Goal: Check status: Check status

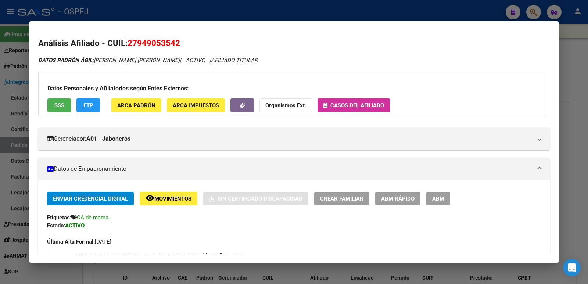
scroll to position [110, 0]
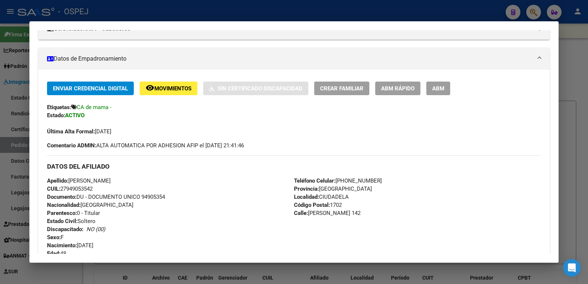
click at [287, 14] on div at bounding box center [294, 142] width 588 height 284
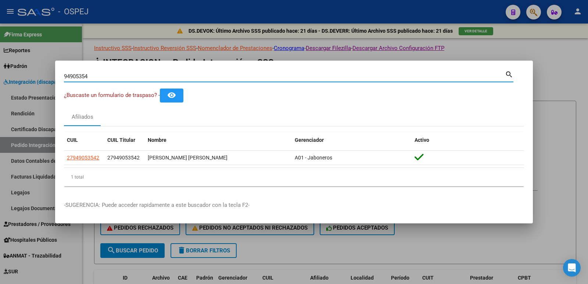
drag, startPoint x: 98, startPoint y: 77, endPoint x: 0, endPoint y: 73, distance: 97.9
click at [0, 73] on div "94905354 Buscar (apellido, dni, cuil, nro traspaso, cuit, obra social) search ¿…" at bounding box center [294, 142] width 588 height 284
type input "25244947"
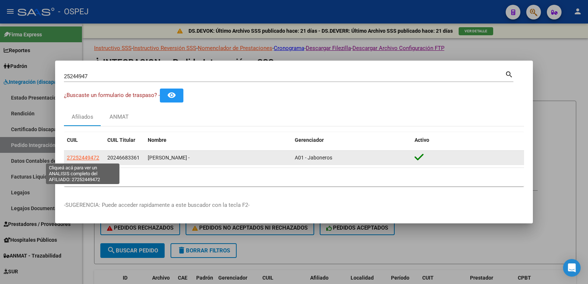
click at [79, 157] on span "27252449472" at bounding box center [83, 158] width 32 height 6
type textarea "27252449472"
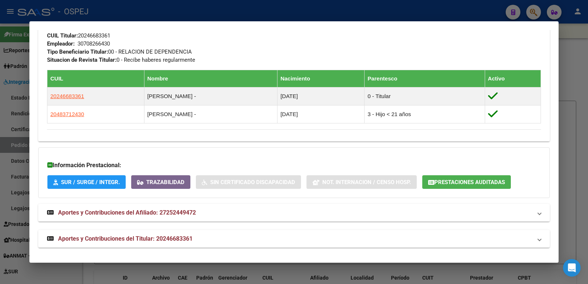
scroll to position [373, 0]
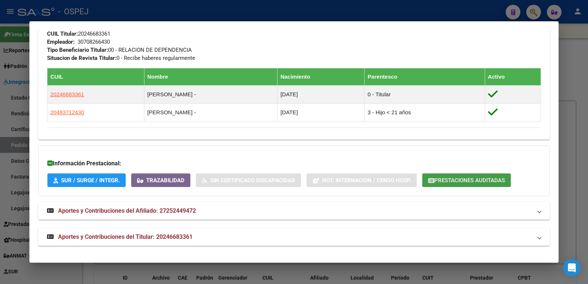
click at [473, 182] on span "Prestaciones Auditadas" at bounding box center [469, 180] width 71 height 7
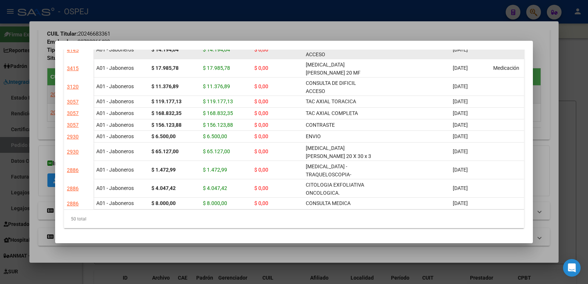
scroll to position [636, 0]
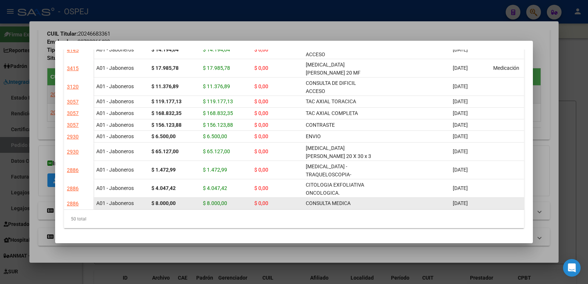
click at [339, 202] on div "CONSULTA MEDICA" at bounding box center [340, 203] width 68 height 8
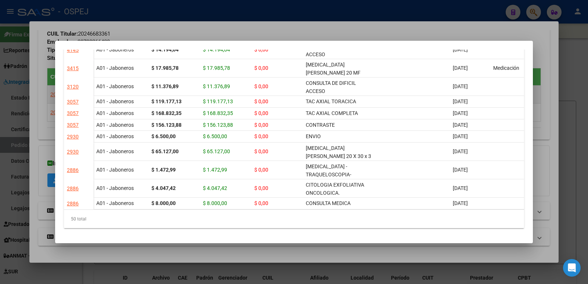
click at [241, 21] on div at bounding box center [294, 142] width 588 height 284
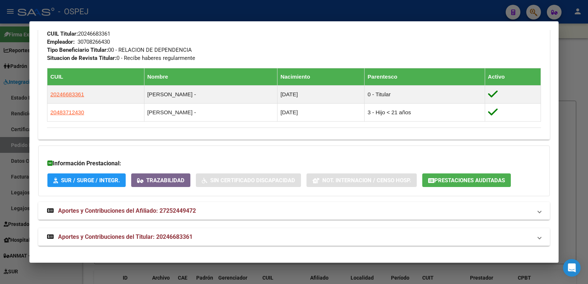
click at [244, 10] on div at bounding box center [294, 142] width 588 height 284
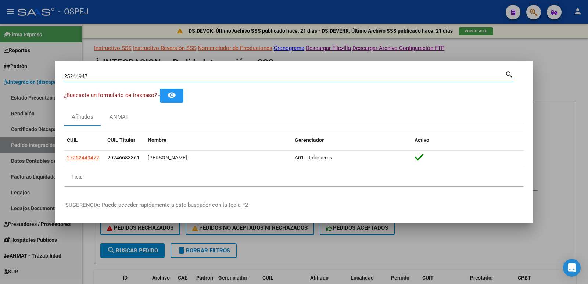
drag, startPoint x: 168, startPoint y: 76, endPoint x: 5, endPoint y: 75, distance: 162.8
click at [5, 75] on div "25244947 Buscar (apellido, dni, cuil, nro traspaso, cuit, obra social) search ¿…" at bounding box center [294, 142] width 588 height 284
type input "[PERSON_NAME]"
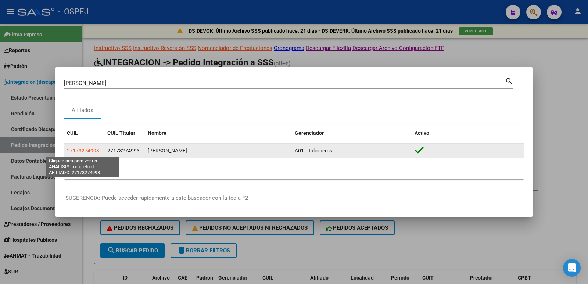
click at [68, 150] on span "27173274993" at bounding box center [83, 151] width 32 height 6
type textarea "27173274993"
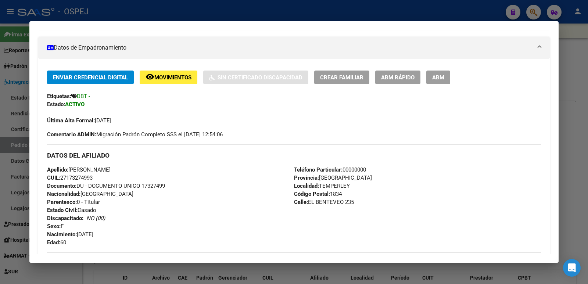
scroll to position [184, 0]
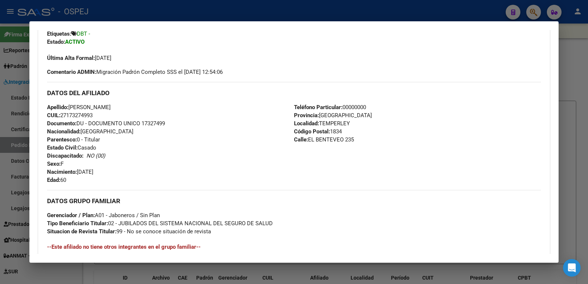
click at [214, 1] on div at bounding box center [294, 142] width 588 height 284
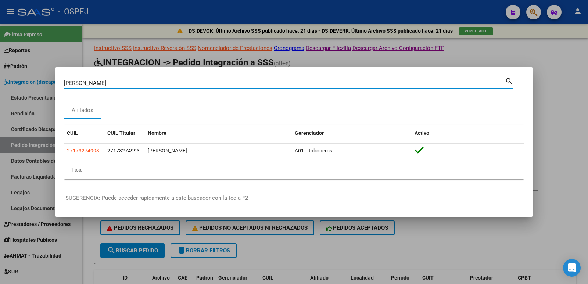
drag, startPoint x: 97, startPoint y: 84, endPoint x: 25, endPoint y: 84, distance: 72.0
click at [25, 84] on div "[PERSON_NAME] (apellido, dni, cuil, nro traspaso, cuit, obra social) search Afi…" at bounding box center [294, 142] width 588 height 284
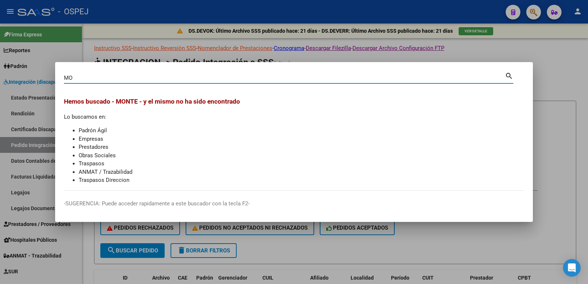
type input "M"
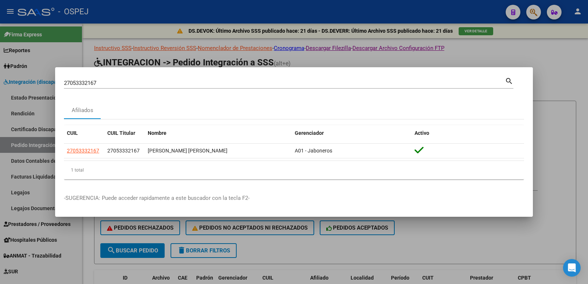
click at [137, 79] on div "27053332167 Buscar (apellido, dni, [PERSON_NAME], [PERSON_NAME], cuit, obra soc…" at bounding box center [284, 83] width 441 height 11
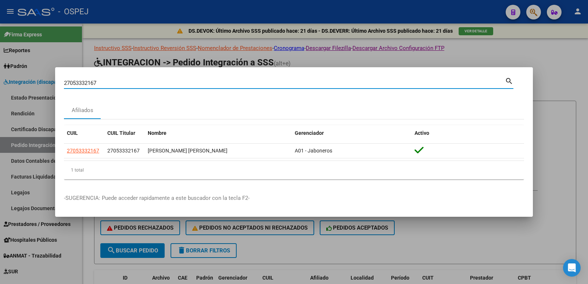
drag, startPoint x: 133, startPoint y: 82, endPoint x: 43, endPoint y: 77, distance: 90.2
click at [43, 77] on div "27053332167 Buscar (apellido, dni, cuil, nro traspaso, cuit, obra social) searc…" at bounding box center [294, 142] width 588 height 284
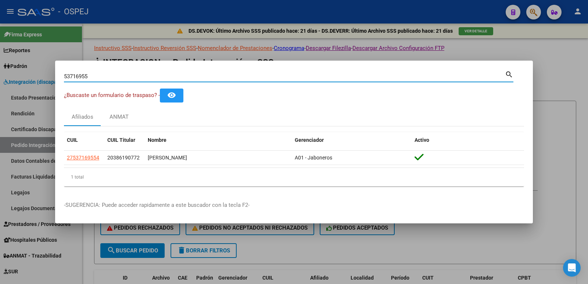
drag, startPoint x: 98, startPoint y: 77, endPoint x: 0, endPoint y: 74, distance: 98.2
click at [0, 74] on div "53716955 Buscar (apellido, dni, cuil, nro traspaso, cuit, obra social) search ¿…" at bounding box center [294, 142] width 588 height 284
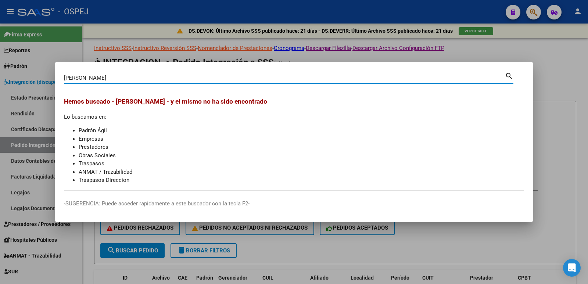
drag, startPoint x: 104, startPoint y: 77, endPoint x: 35, endPoint y: 73, distance: 68.9
click at [35, 73] on div "[PERSON_NAME] (apellido, dni, cuil, nro traspaso, cuit, obra social) search Hem…" at bounding box center [294, 142] width 588 height 284
type input "27173274993"
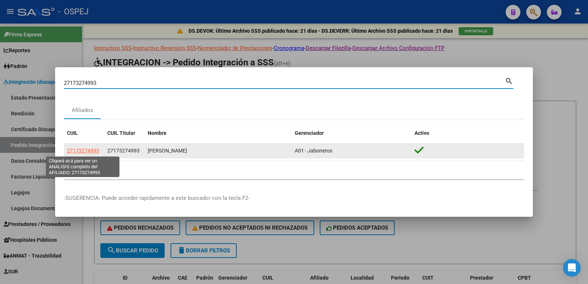
click at [75, 148] on span "27173274993" at bounding box center [83, 151] width 32 height 6
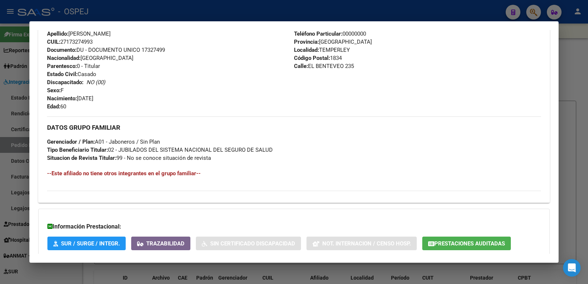
scroll to position [303, 0]
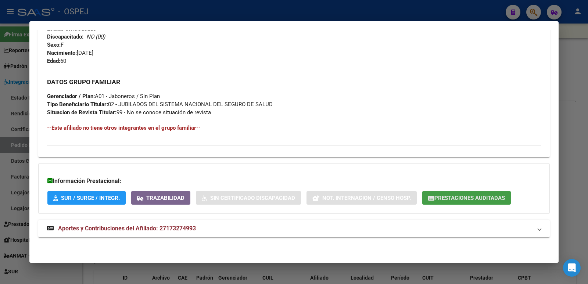
click at [463, 200] on span "Prestaciones Auditadas" at bounding box center [469, 198] width 71 height 7
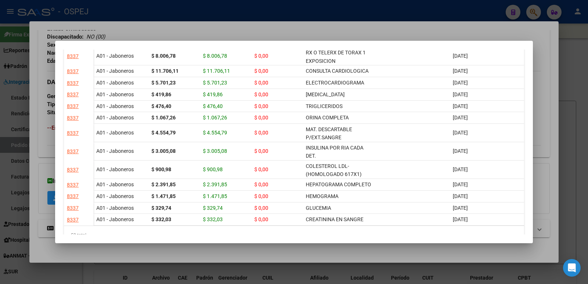
scroll to position [609, 0]
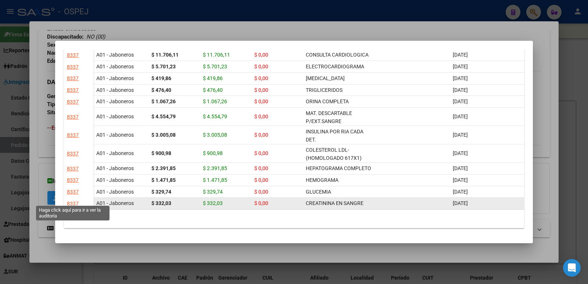
click at [70, 200] on div "8337" at bounding box center [73, 204] width 12 height 8
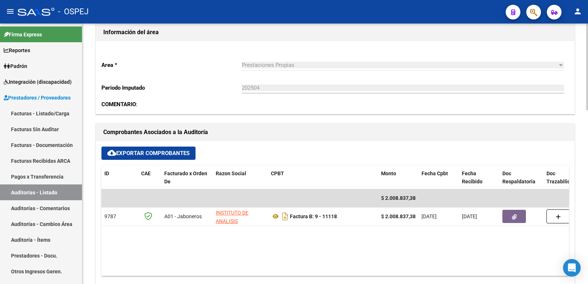
scroll to position [221, 0]
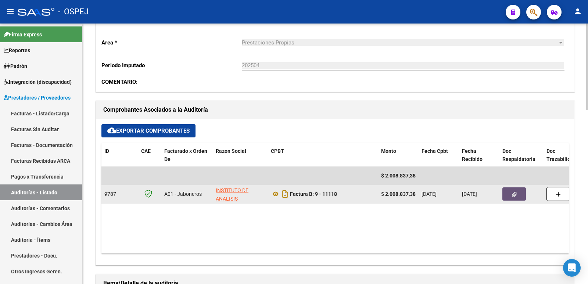
click at [516, 197] on button "button" at bounding box center [514, 193] width 24 height 13
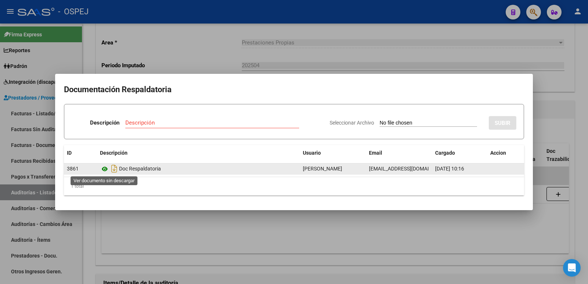
click at [104, 166] on icon at bounding box center [105, 169] width 10 height 9
click at [105, 168] on icon at bounding box center [105, 169] width 10 height 9
click at [114, 169] on icon "Descargar documento" at bounding box center [115, 169] width 10 height 12
click at [105, 168] on icon at bounding box center [105, 169] width 10 height 9
